Goal: Task Accomplishment & Management: Use online tool/utility

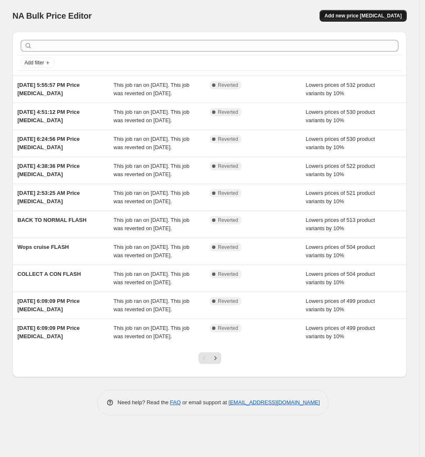
click at [373, 17] on span "Add new price [MEDICAL_DATA]" at bounding box center [363, 15] width 77 height 7
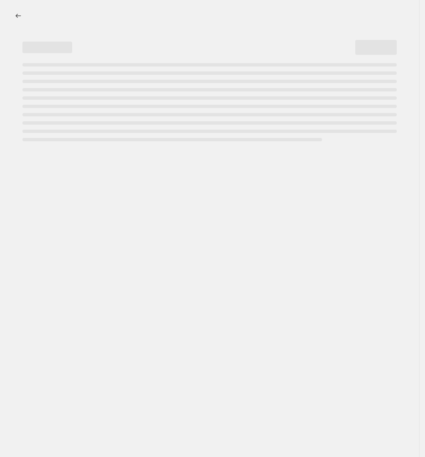
select select "percentage"
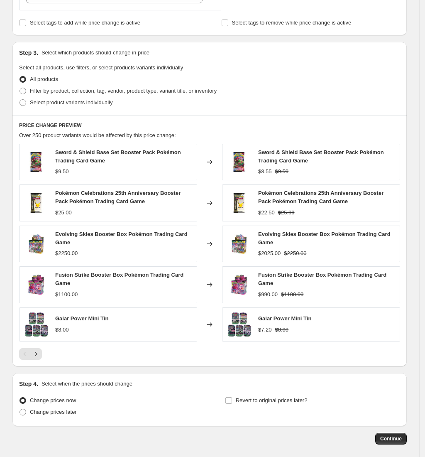
scroll to position [387, 0]
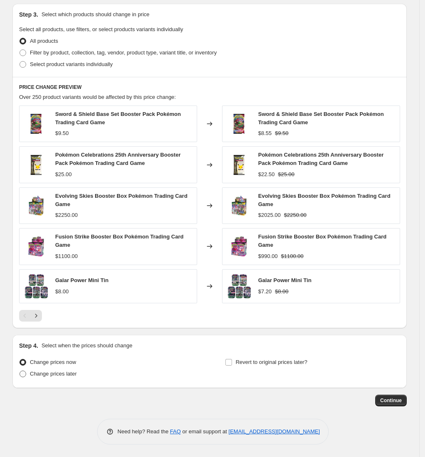
click at [63, 376] on span "Change prices later" at bounding box center [53, 374] width 47 height 6
click at [20, 371] on input "Change prices later" at bounding box center [20, 371] width 0 height 0
radio input "true"
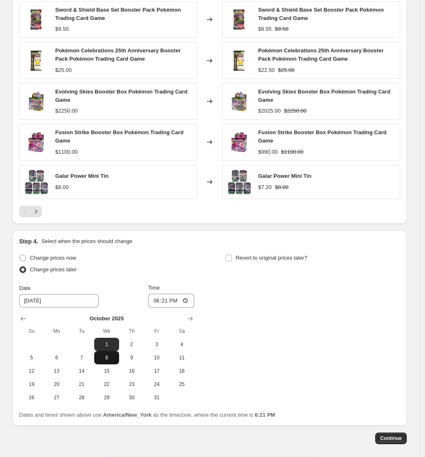
scroll to position [498, 0]
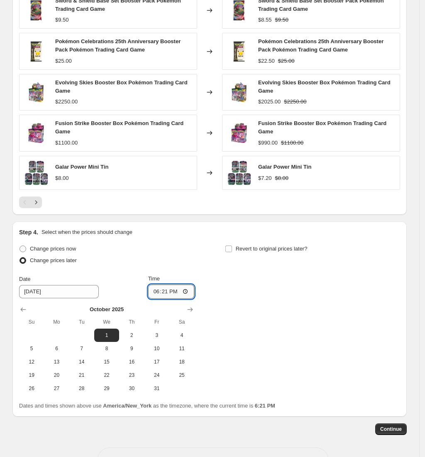
click at [159, 294] on input "18:21" at bounding box center [171, 292] width 47 height 14
click at [173, 293] on input "13:00" at bounding box center [171, 292] width 47 height 14
type input "01:00"
click at [110, 334] on span "1" at bounding box center [107, 335] width 18 height 7
click at [232, 250] on input "Revert to original prices later?" at bounding box center [229, 249] width 7 height 7
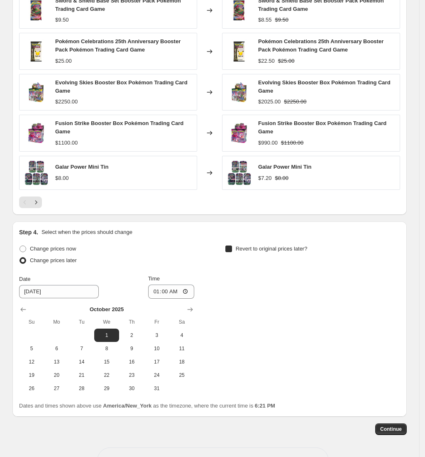
checkbox input "true"
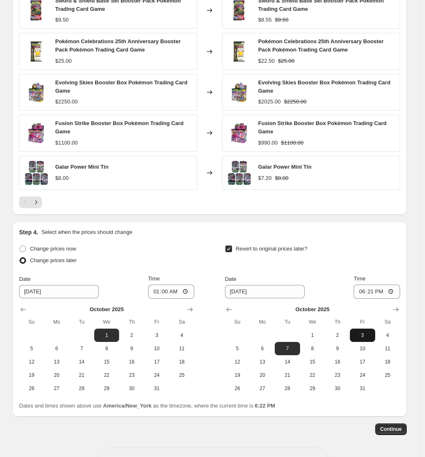
click at [368, 338] on span "3" at bounding box center [363, 335] width 18 height 7
type input "[DATE]"
click at [363, 292] on input "18:21" at bounding box center [377, 292] width 47 height 14
type input "01:00"
drag, startPoint x: 373, startPoint y: 326, endPoint x: 339, endPoint y: 429, distance: 108.4
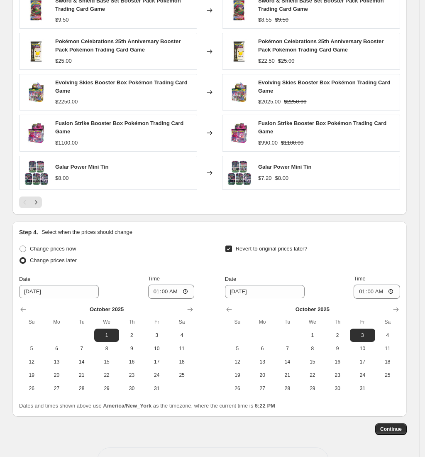
click at [339, 429] on div "Continue" at bounding box center [209, 429] width 395 height 12
click at [390, 431] on span "Continue" at bounding box center [392, 429] width 22 height 7
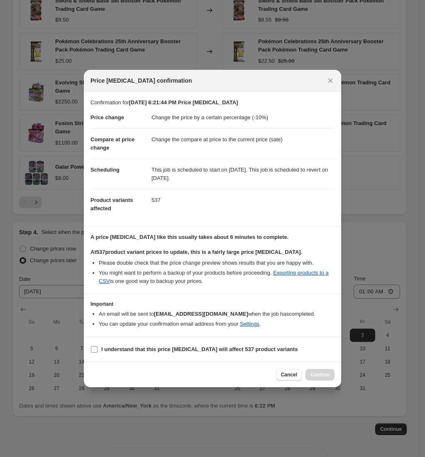
click at [137, 349] on b "I understand that this price [MEDICAL_DATA] will affect 537 product variants" at bounding box center [199, 349] width 196 height 6
click at [98, 349] on input "I understand that this price [MEDICAL_DATA] will affect 537 product variants" at bounding box center [94, 349] width 7 height 7
checkbox input "true"
click at [318, 378] on span "Confirm" at bounding box center [320, 374] width 19 height 7
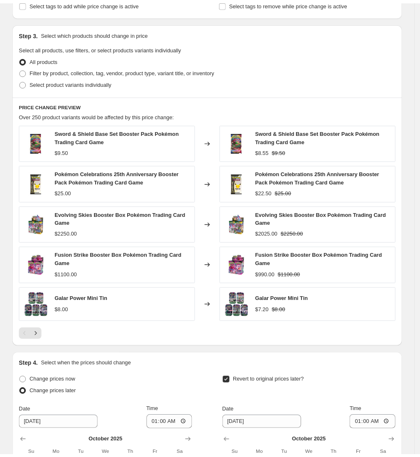
scroll to position [318, 0]
